Goal: Task Accomplishment & Management: Manage account settings

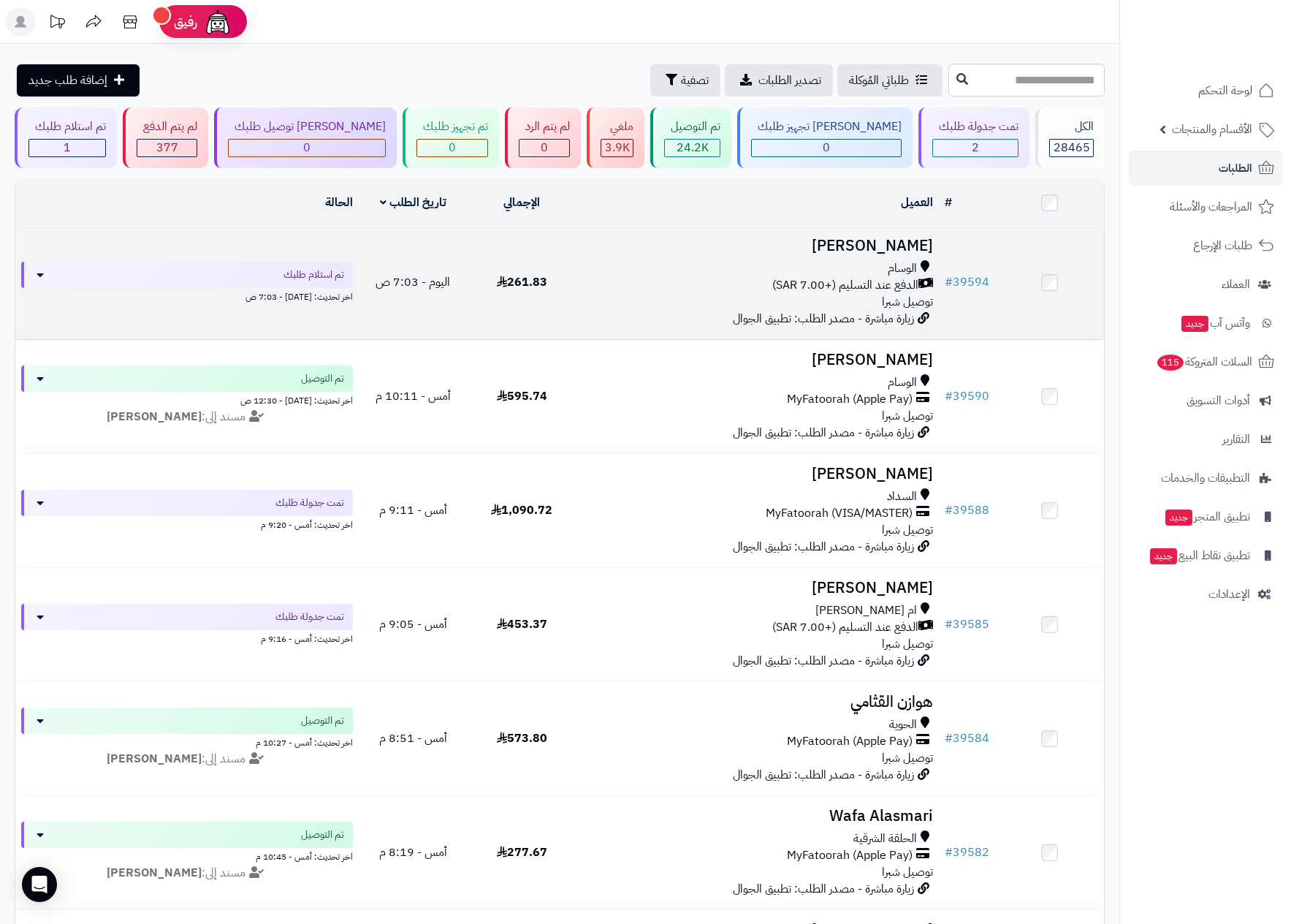
click at [854, 242] on h3 "[PERSON_NAME]" at bounding box center [758, 246] width 351 height 17
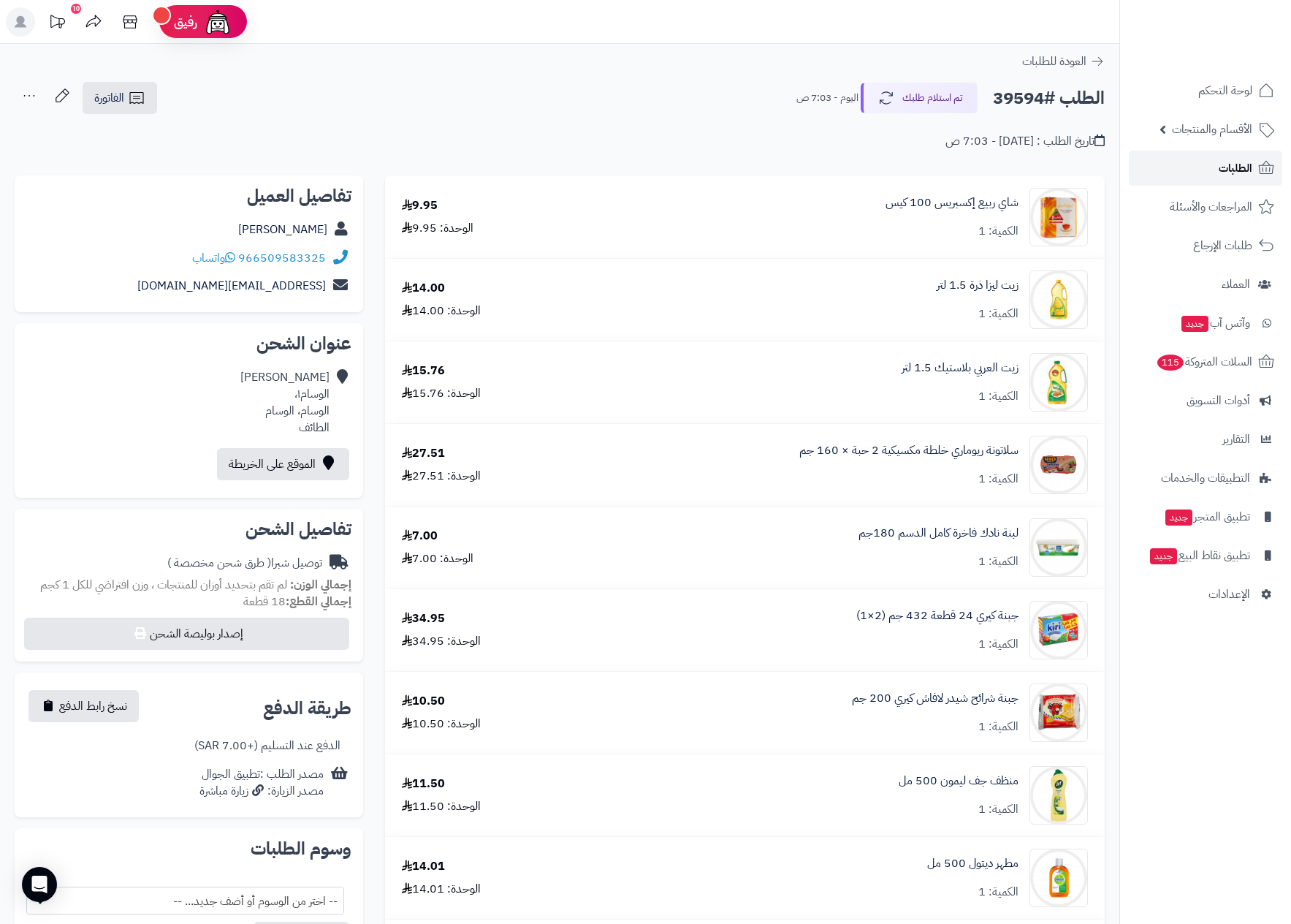
click at [1236, 162] on span "الطلبات" at bounding box center [1236, 168] width 34 height 21
